Goal: Information Seeking & Learning: Learn about a topic

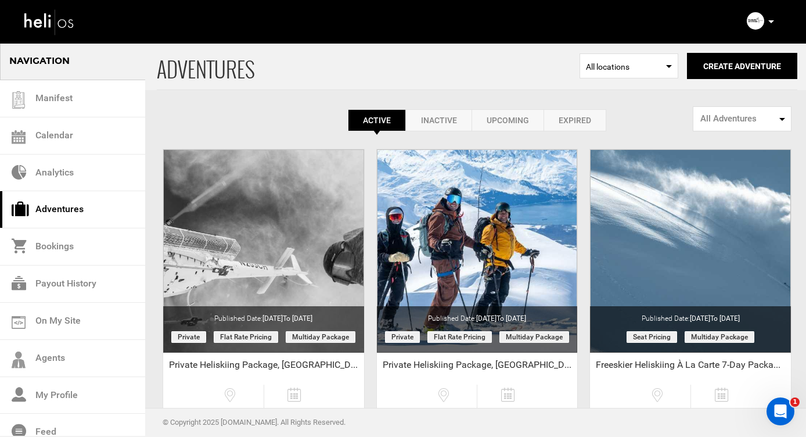
click at [61, 206] on link "Adventures" at bounding box center [72, 209] width 145 height 37
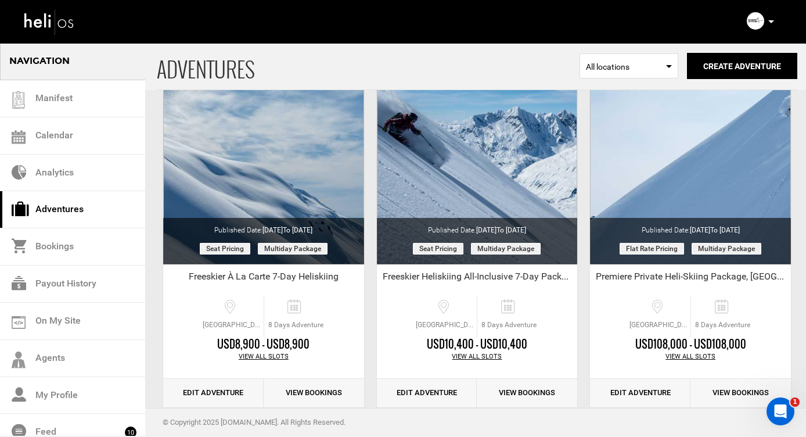
scroll to position [1888, 0]
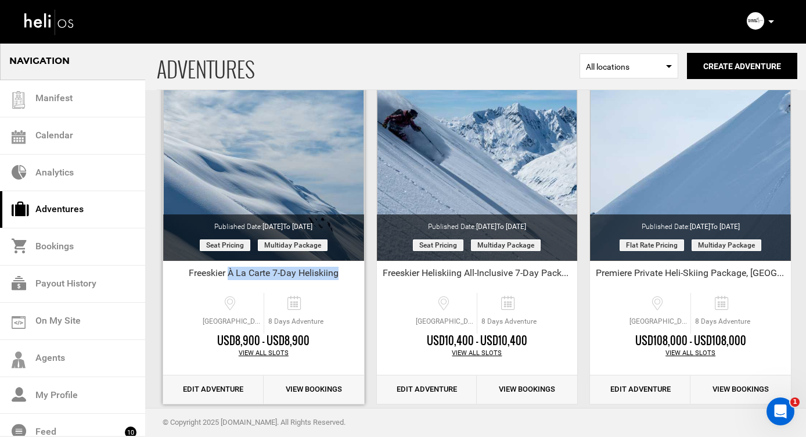
drag, startPoint x: 340, startPoint y: 270, endPoint x: 229, endPoint y: 268, distance: 111.0
click at [229, 268] on div "Freeskier À La Carte 7-Day Heliskiing" at bounding box center [263, 275] width 201 height 17
copy div "À La Carte 7-Day Heliskiing"
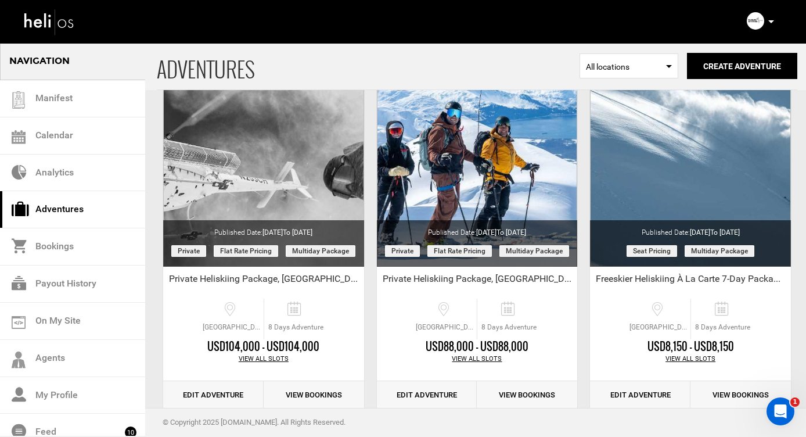
scroll to position [0, 0]
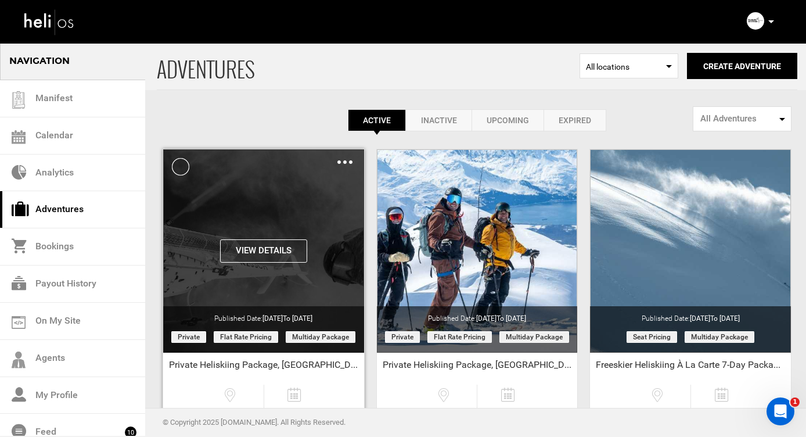
click at [256, 247] on button "View Details" at bounding box center [263, 250] width 87 height 23
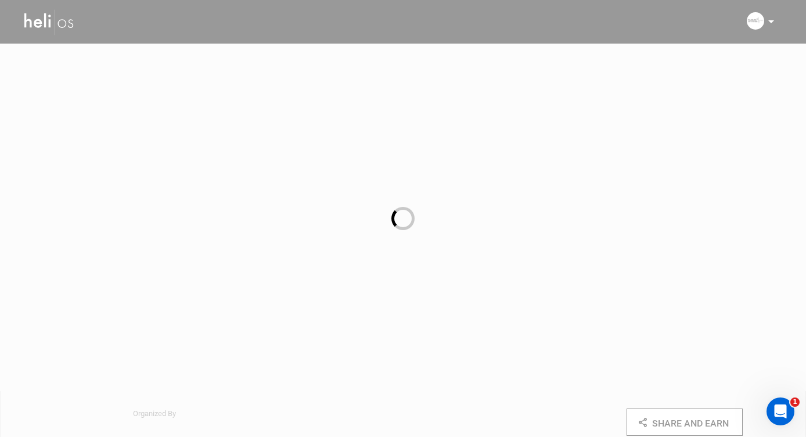
click at [250, 217] on div at bounding box center [403, 218] width 806 height 437
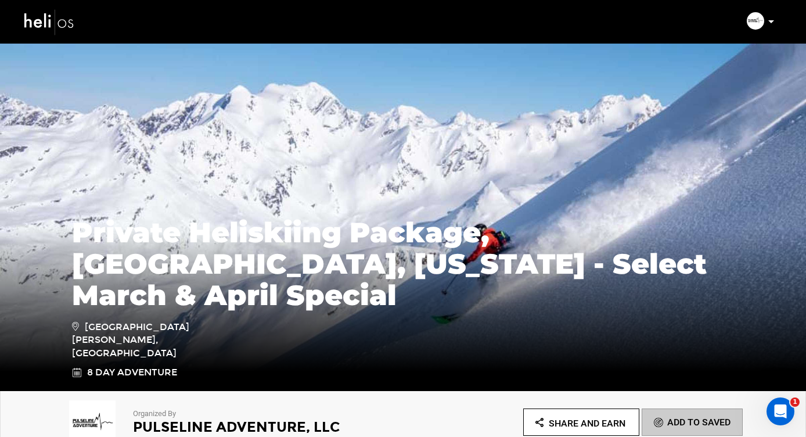
click at [423, 240] on div "Private Heliskiing Package, [GEOGRAPHIC_DATA], [US_STATE] - Select March & Apri…" at bounding box center [403, 304] width 806 height 174
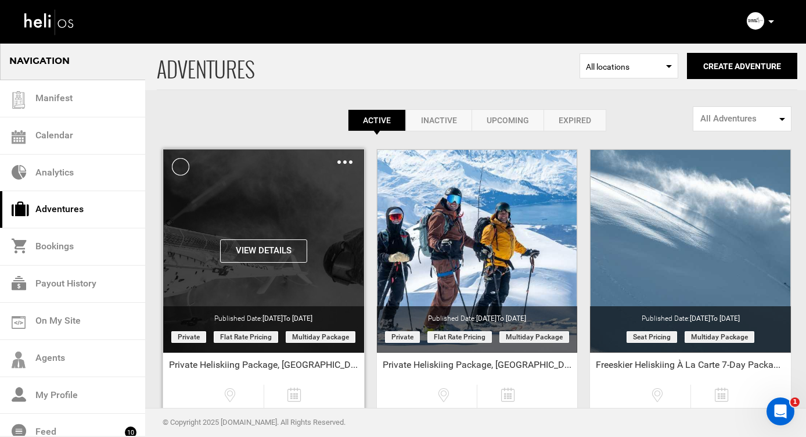
click at [269, 216] on div "View Details Clone De-Activate Share Delete" at bounding box center [263, 250] width 201 height 203
click at [263, 252] on button "View Details" at bounding box center [263, 250] width 87 height 23
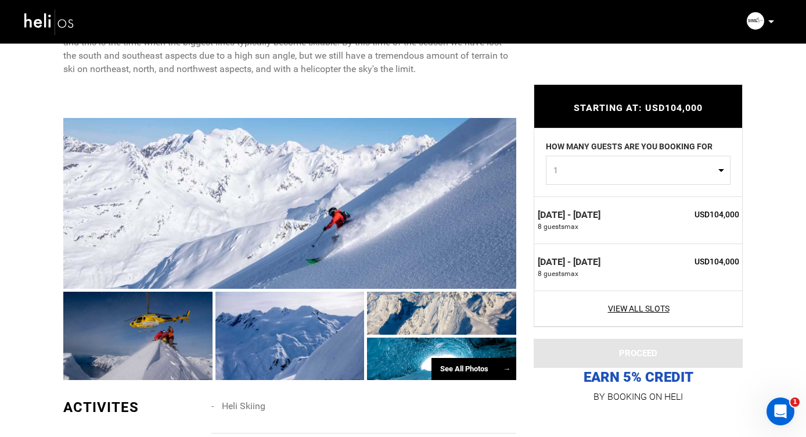
scroll to position [771, 0]
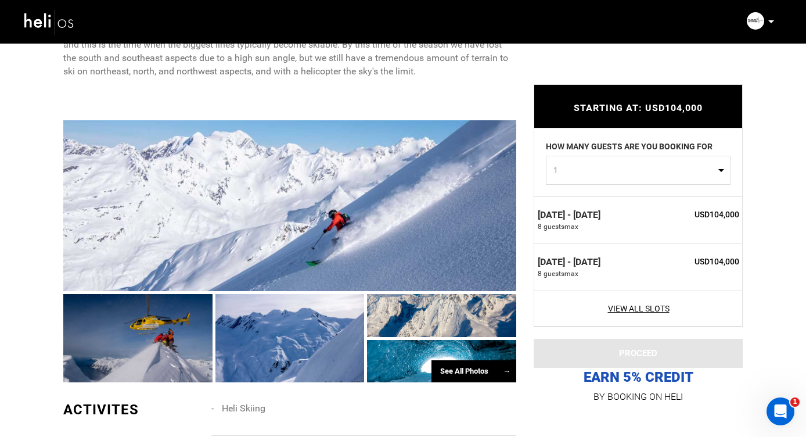
click at [450, 372] on div "See All Photos →" at bounding box center [474, 371] width 85 height 23
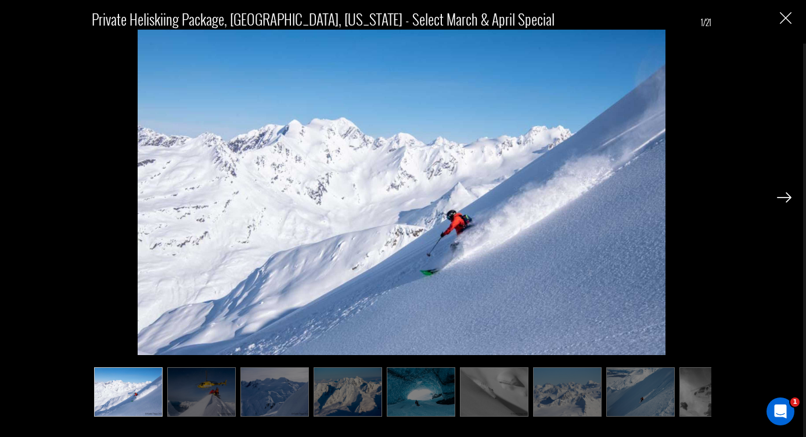
click at [785, 197] on img at bounding box center [784, 197] width 15 height 10
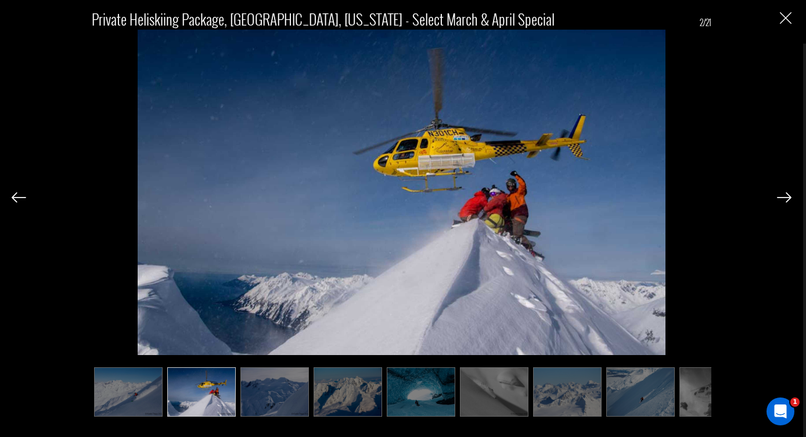
click at [785, 197] on img at bounding box center [784, 197] width 15 height 10
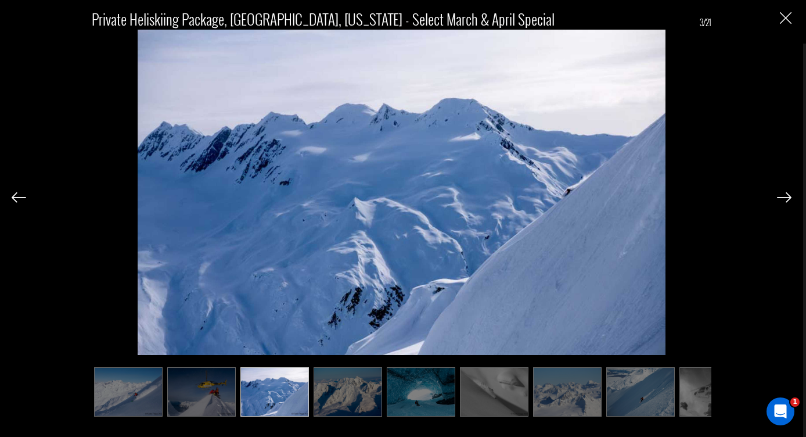
click at [785, 197] on img at bounding box center [784, 197] width 15 height 10
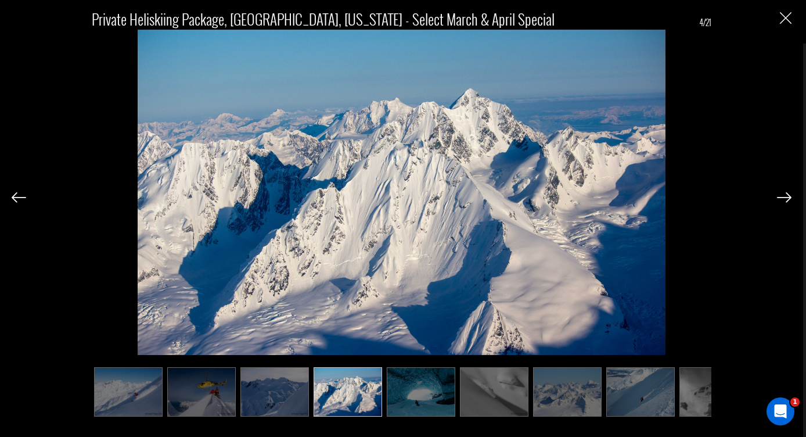
click at [785, 197] on img at bounding box center [784, 197] width 15 height 10
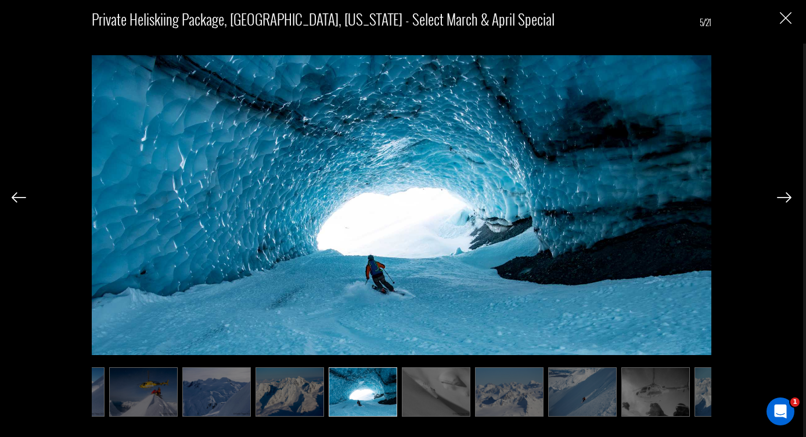
scroll to position [0, 58]
click at [785, 197] on img at bounding box center [784, 197] width 15 height 10
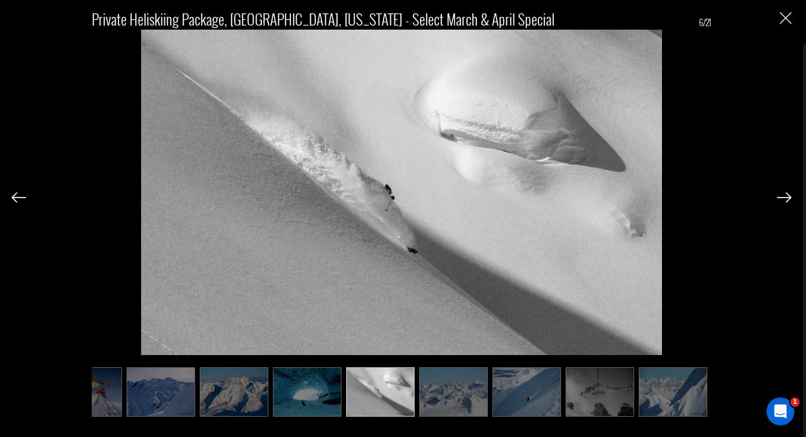
scroll to position [0, 116]
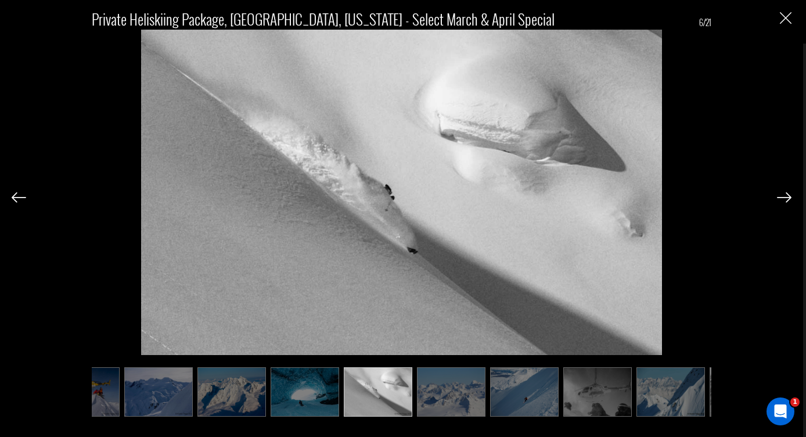
click at [785, 197] on img at bounding box center [784, 197] width 15 height 10
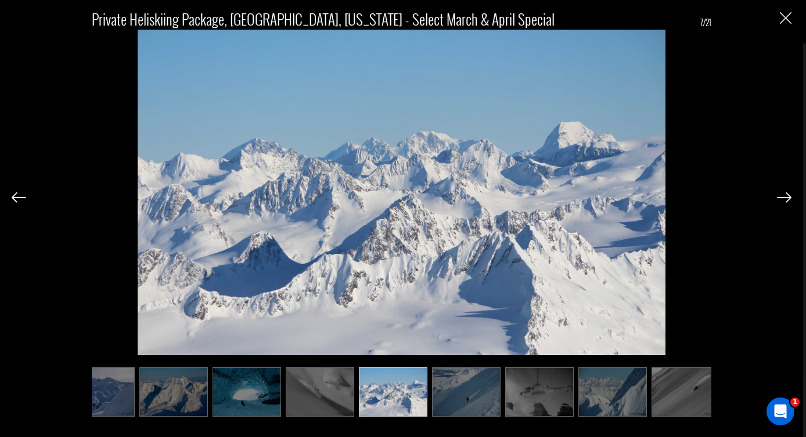
scroll to position [0, 174]
click at [785, 197] on img at bounding box center [784, 197] width 15 height 10
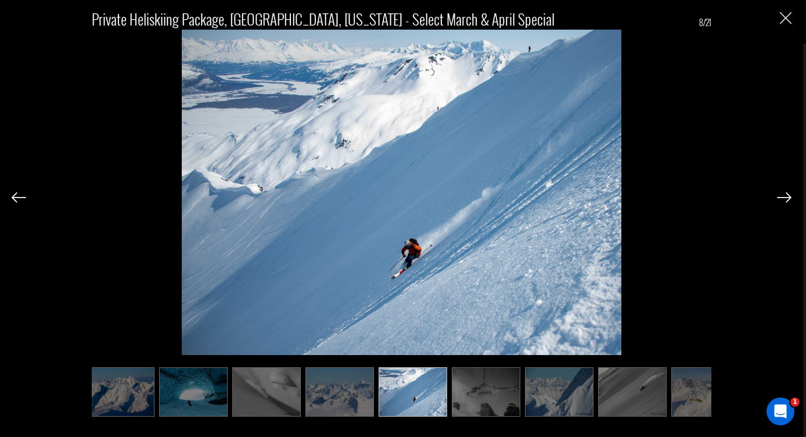
scroll to position [0, 232]
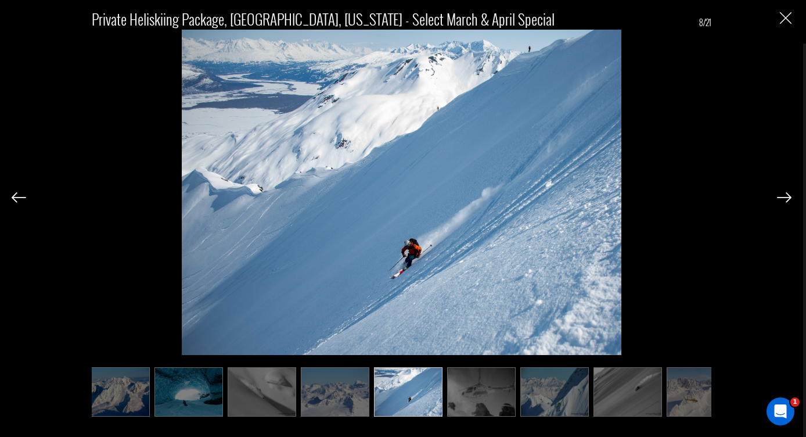
click at [785, 197] on img at bounding box center [784, 197] width 15 height 10
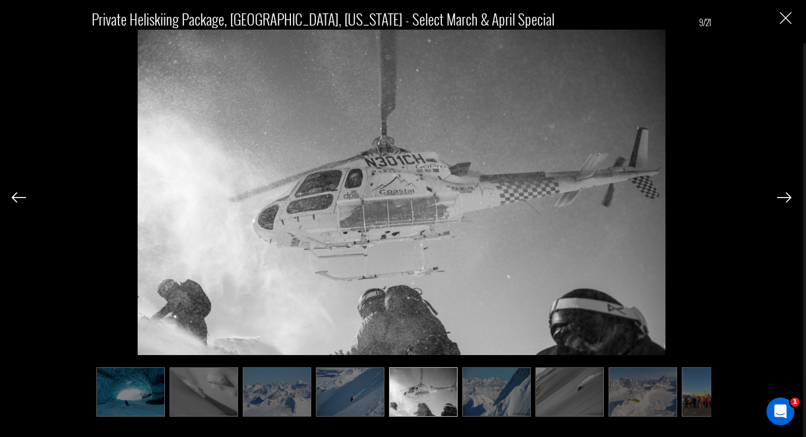
scroll to position [0, 290]
click at [785, 197] on img at bounding box center [784, 197] width 15 height 10
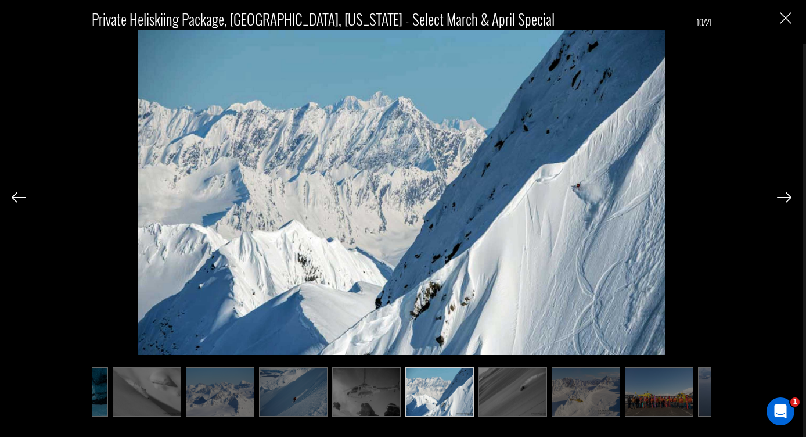
scroll to position [0, 348]
click at [785, 197] on img at bounding box center [784, 197] width 15 height 10
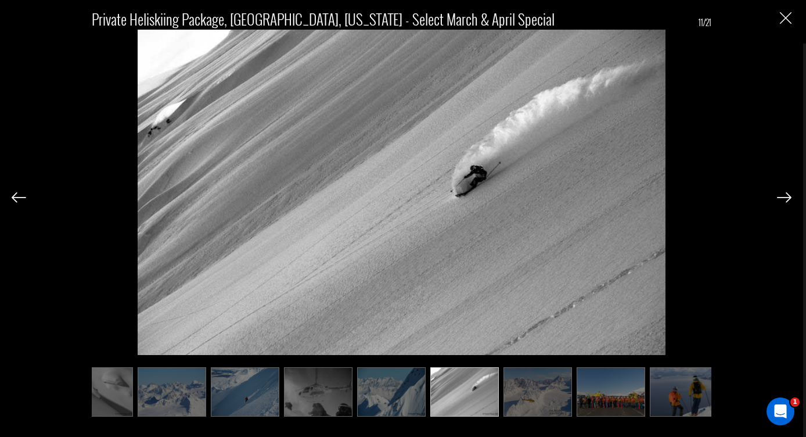
scroll to position [0, 407]
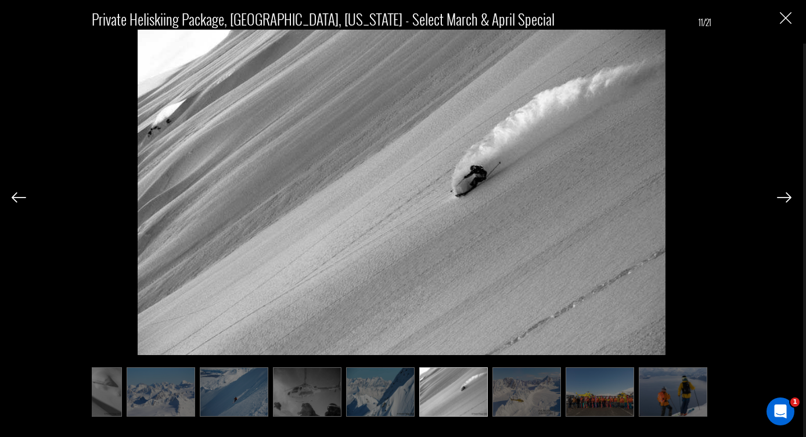
click at [785, 197] on img at bounding box center [784, 197] width 15 height 10
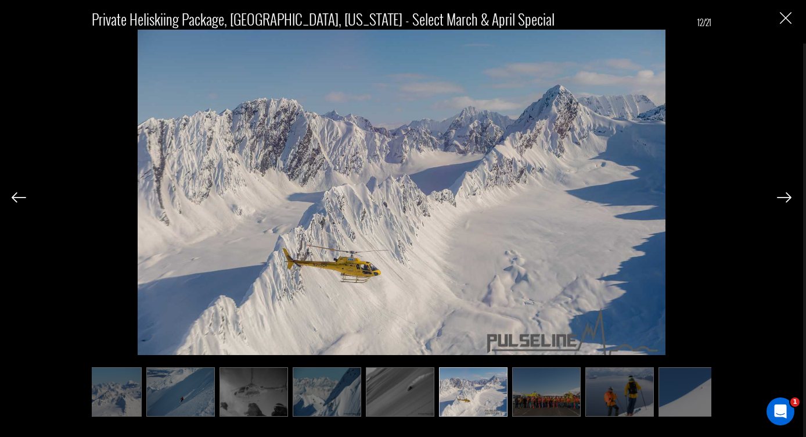
scroll to position [0, 465]
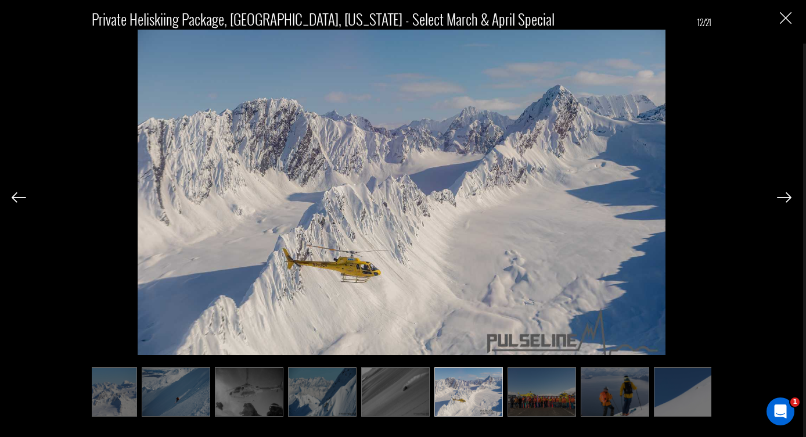
click at [785, 197] on img at bounding box center [784, 197] width 15 height 10
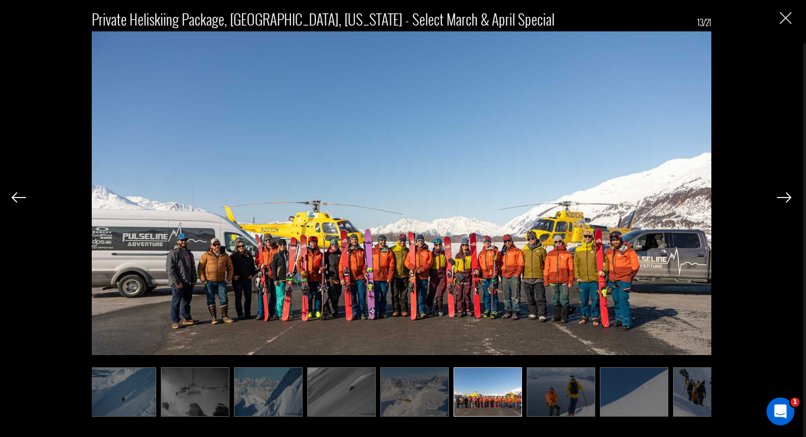
scroll to position [0, 523]
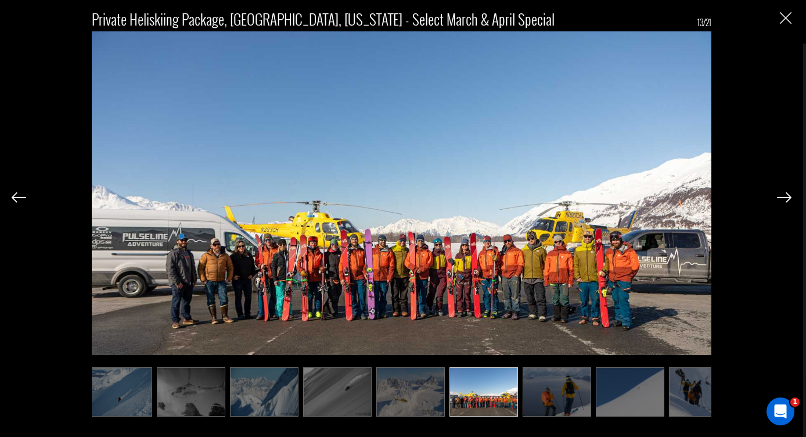
click at [785, 197] on img at bounding box center [784, 197] width 15 height 10
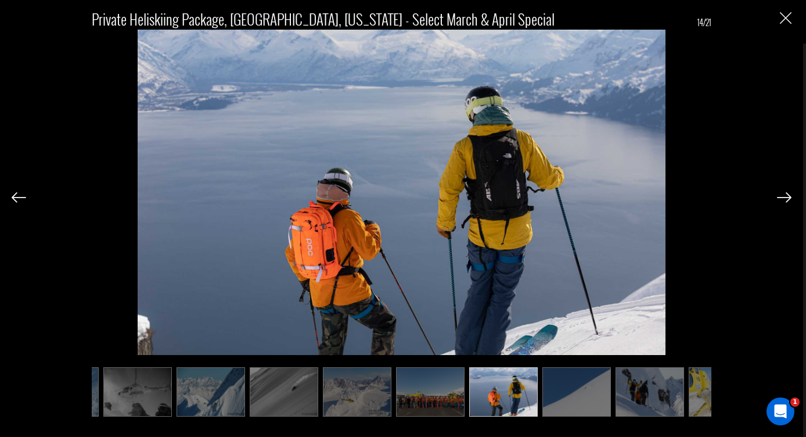
scroll to position [0, 581]
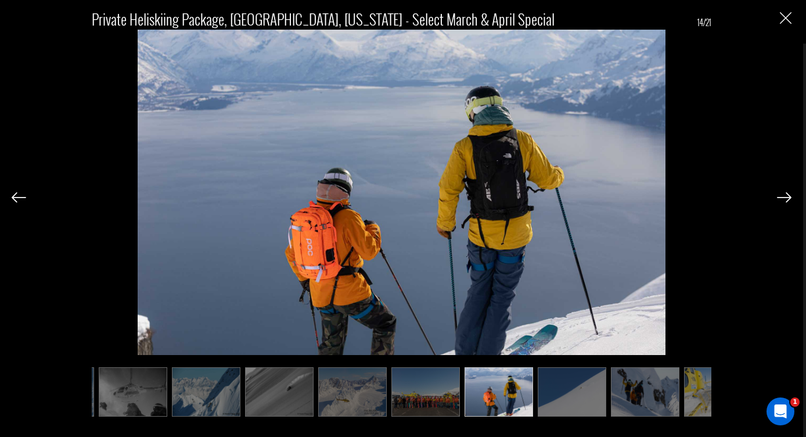
click at [785, 197] on img at bounding box center [784, 197] width 15 height 10
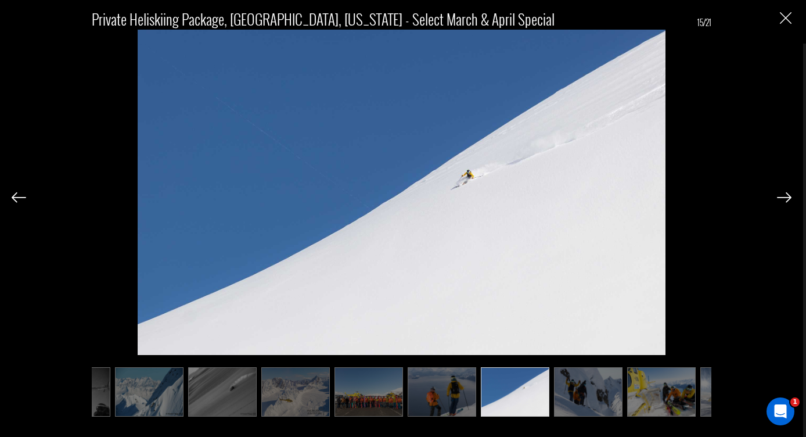
scroll to position [0, 639]
click at [785, 197] on img at bounding box center [784, 197] width 15 height 10
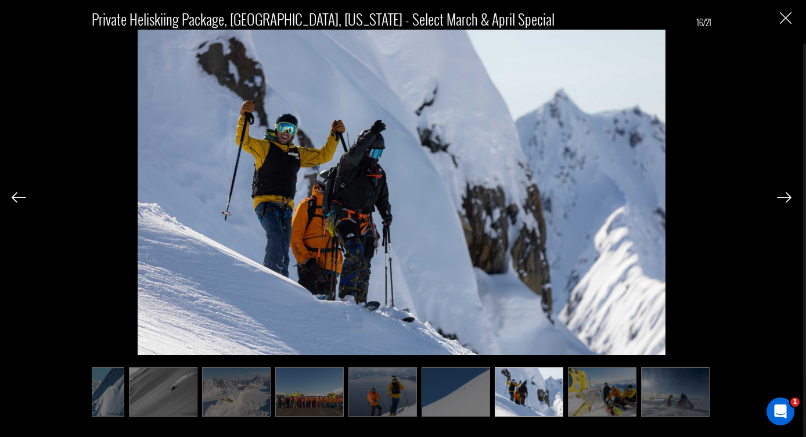
scroll to position [0, 697]
click at [785, 197] on img at bounding box center [784, 197] width 15 height 10
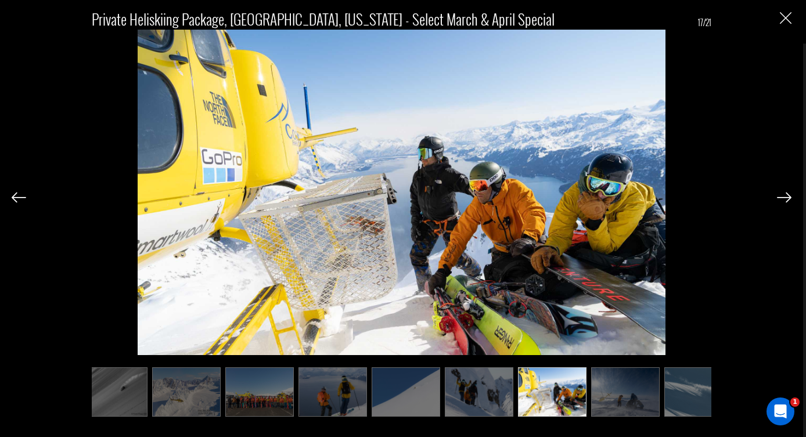
scroll to position [0, 755]
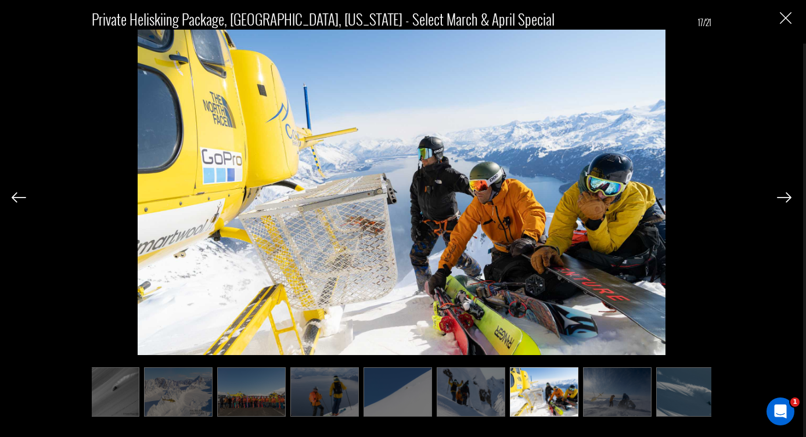
click at [785, 197] on img at bounding box center [784, 197] width 15 height 10
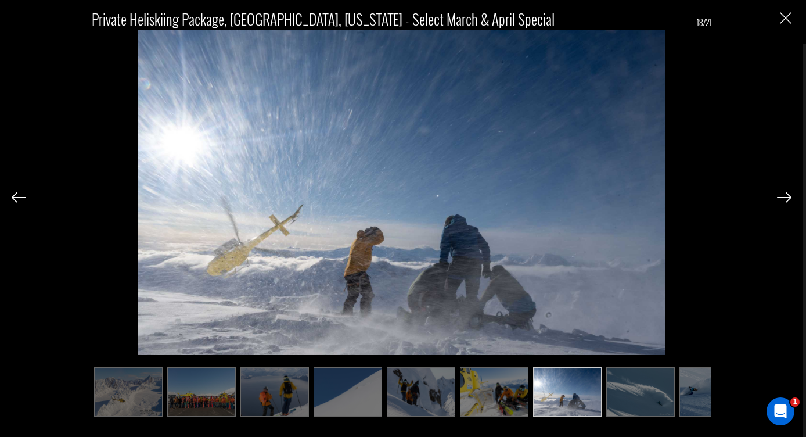
scroll to position [0, 813]
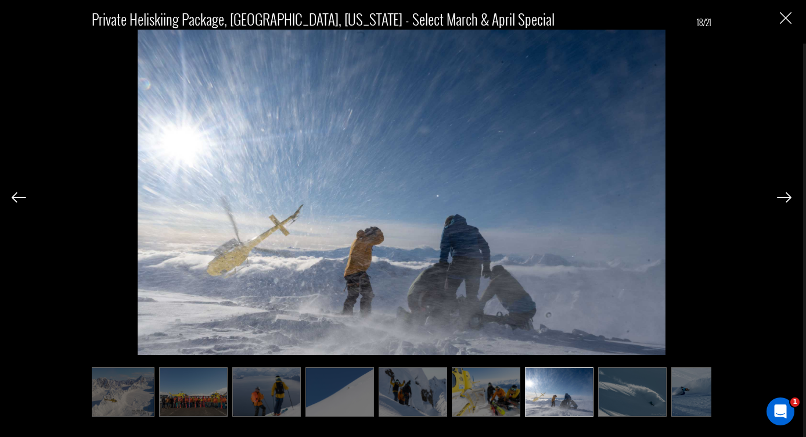
click at [785, 197] on img at bounding box center [784, 197] width 15 height 10
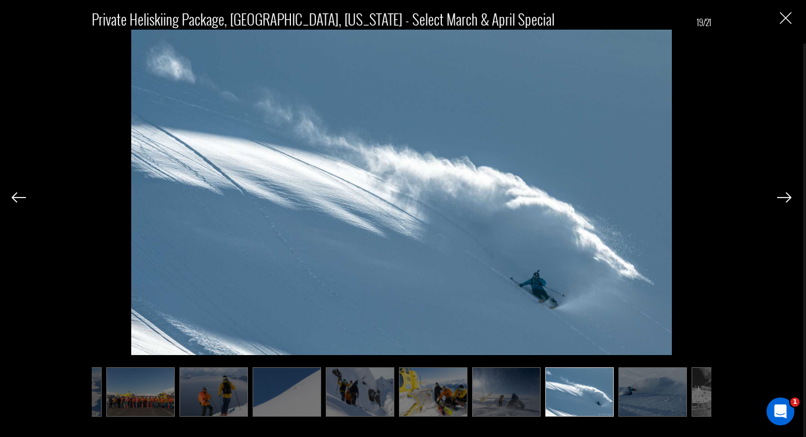
scroll to position [0, 871]
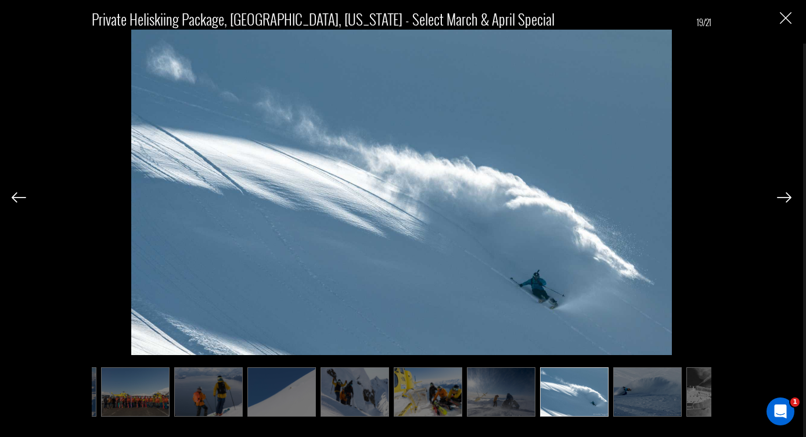
click at [785, 197] on img at bounding box center [784, 197] width 15 height 10
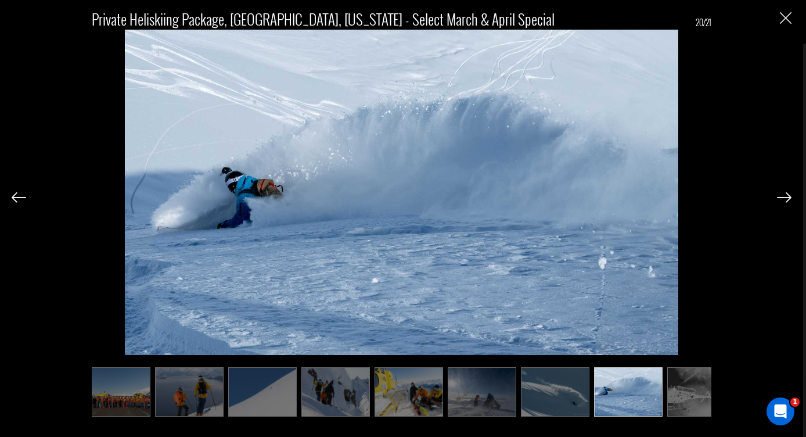
scroll to position [0, 917]
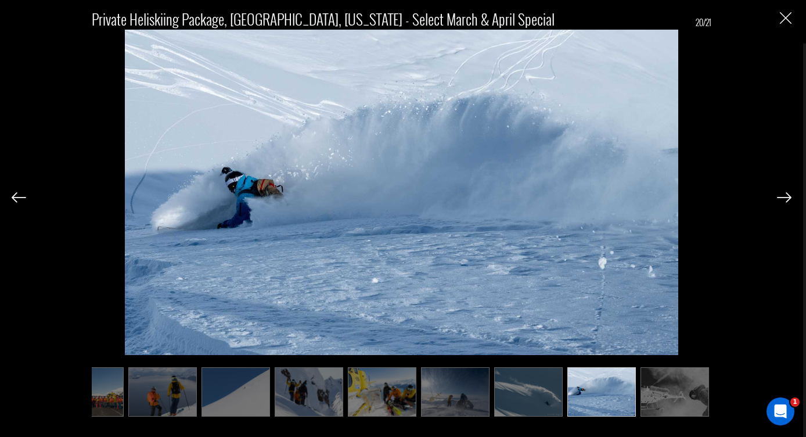
click at [785, 197] on img at bounding box center [784, 197] width 15 height 10
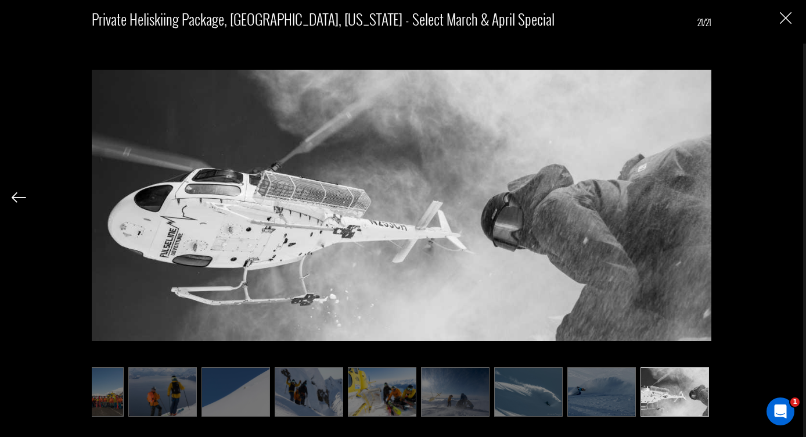
click at [793, 19] on div "Private Heliskiing Package, [GEOGRAPHIC_DATA], [US_STATE] - Select March & Apri…" at bounding box center [401, 218] width 803 height 437
click at [786, 20] on img "Close" at bounding box center [786, 18] width 12 height 12
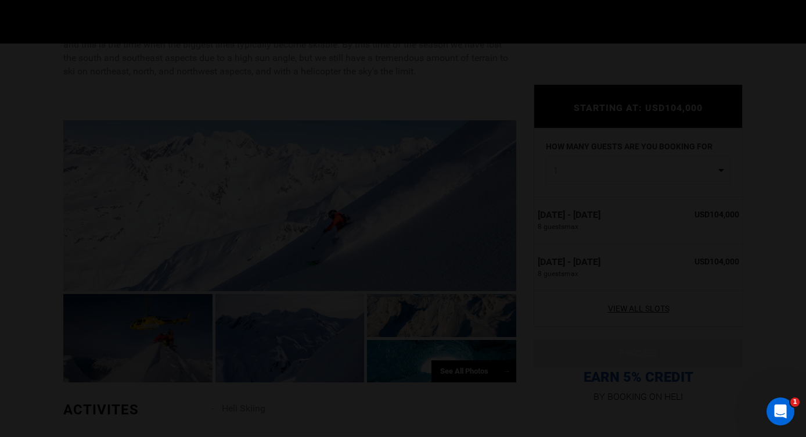
scroll to position [0, 0]
